Goal: Information Seeking & Learning: Learn about a topic

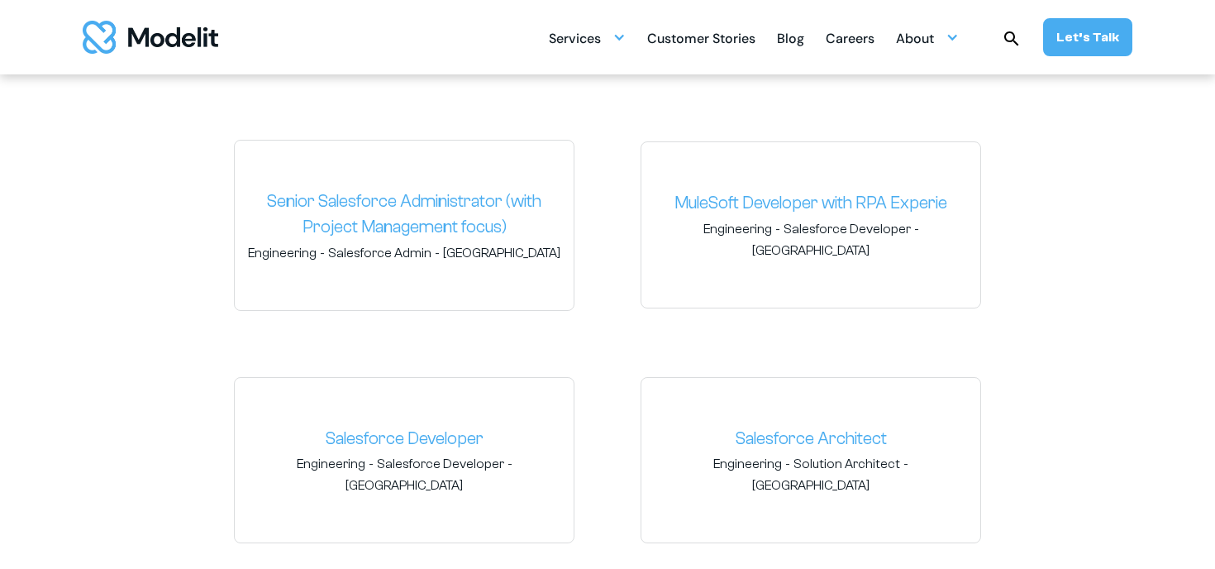
scroll to position [2572, 0]
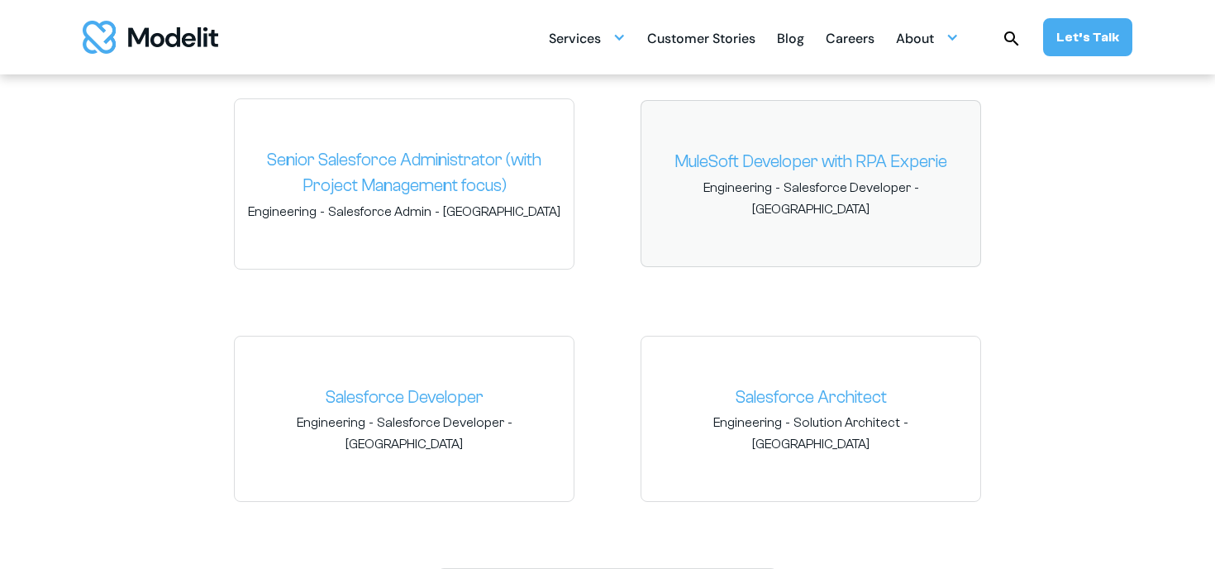
click at [718, 175] on link "MuleSoft Developer with RPA Experie" at bounding box center [811, 162] width 312 height 26
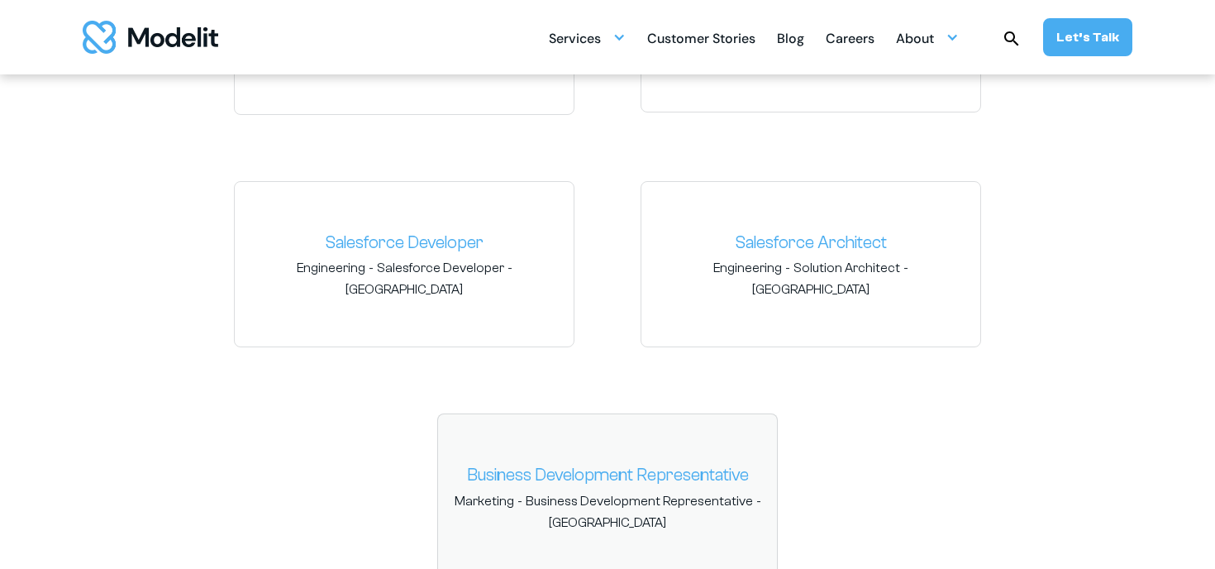
scroll to position [2439, 0]
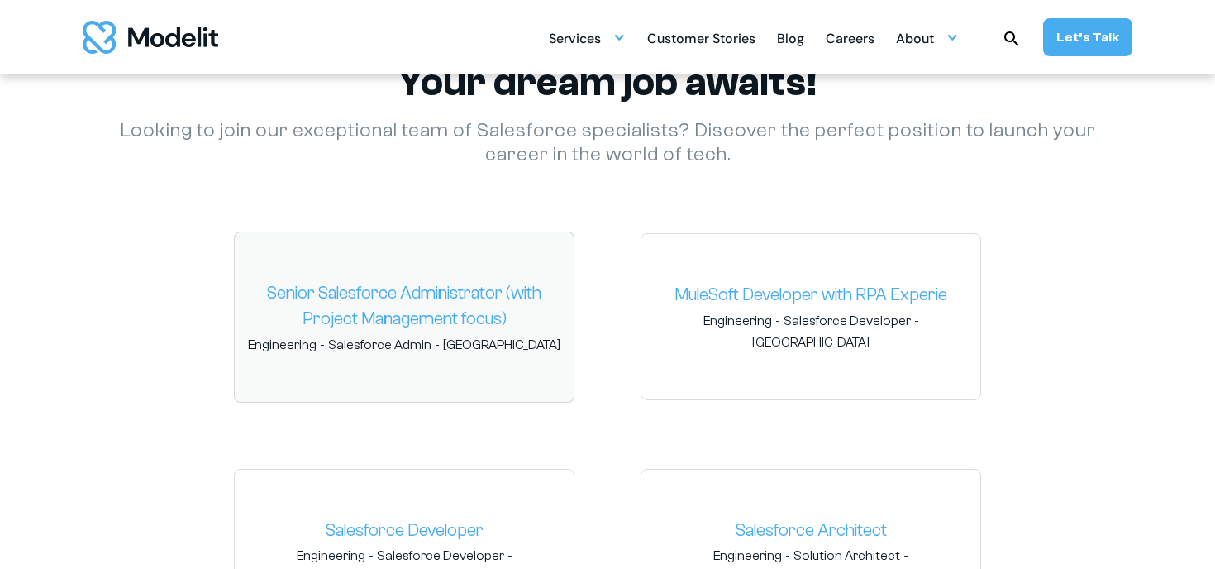
click at [423, 293] on link "Senior Salesforce Administrator (with Project Management focus)" at bounding box center [404, 306] width 312 height 52
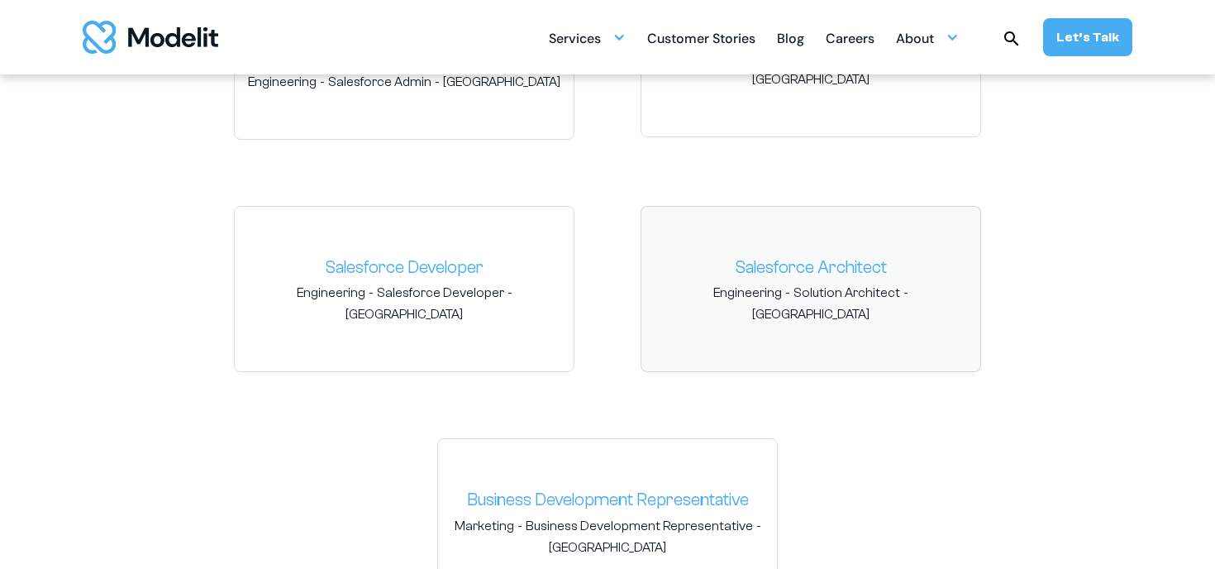
scroll to position [2627, 0]
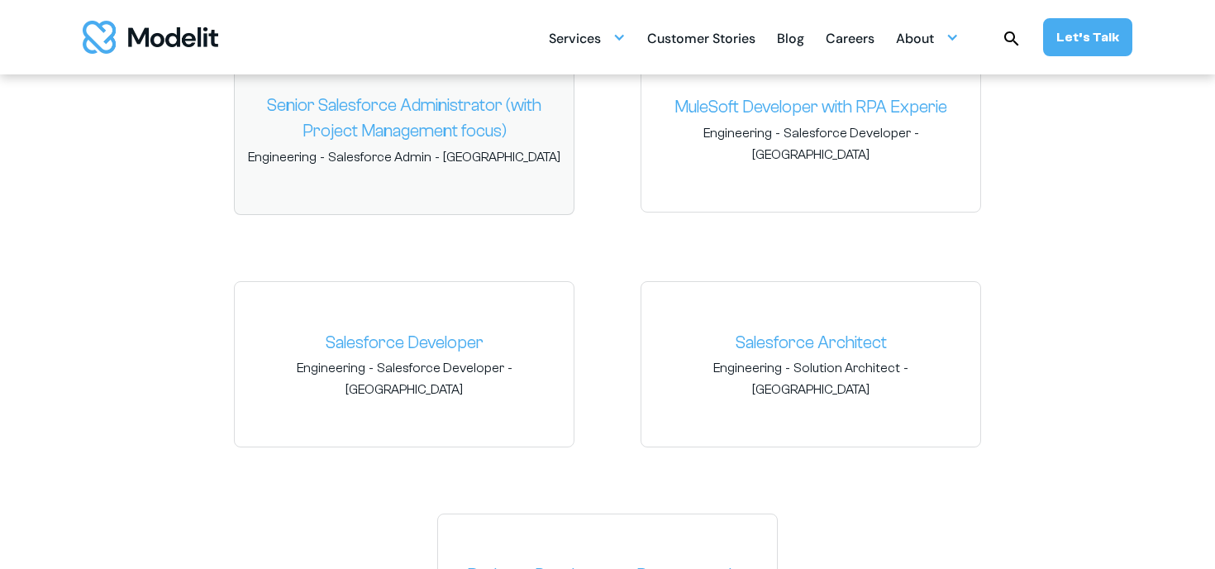
click at [462, 113] on link "Senior Salesforce Administrator (with Project Management focus)" at bounding box center [404, 119] width 312 height 52
click at [838, 111] on link "MuleSoft Developer with RPA Experie" at bounding box center [811, 107] width 312 height 26
